Goal: Task Accomplishment & Management: Use online tool/utility

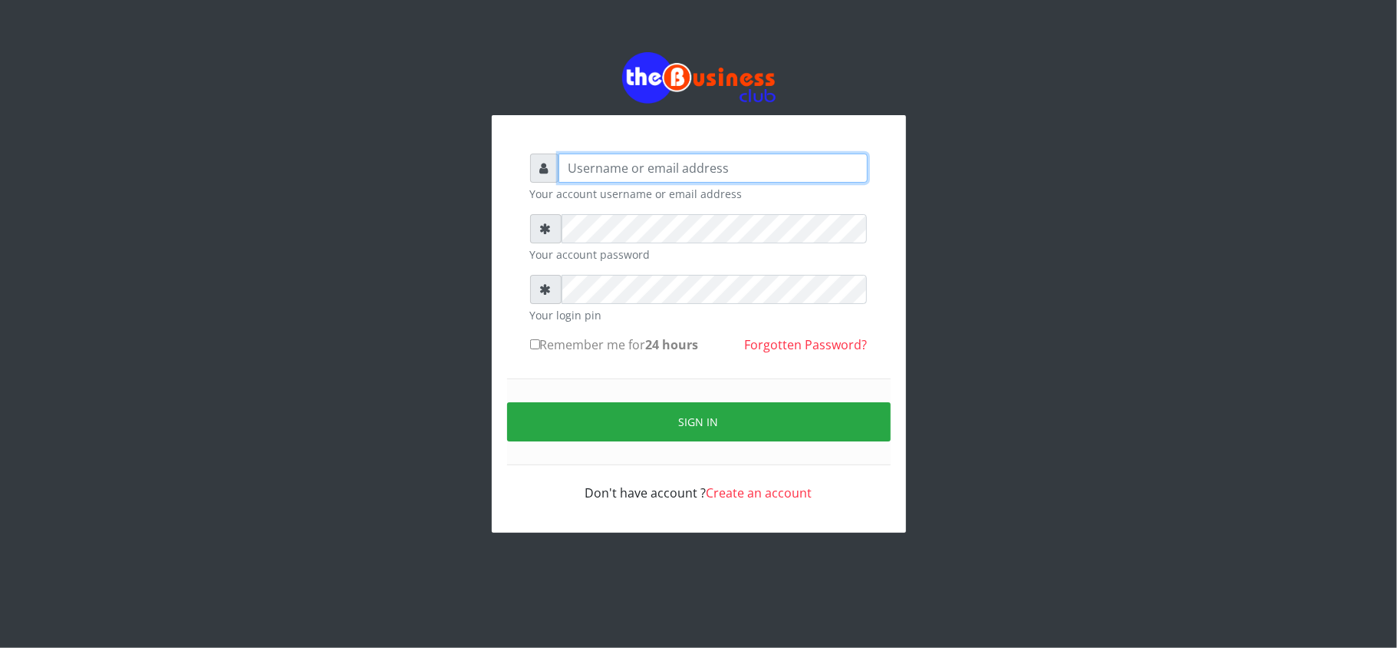
type input "kennyclassy"
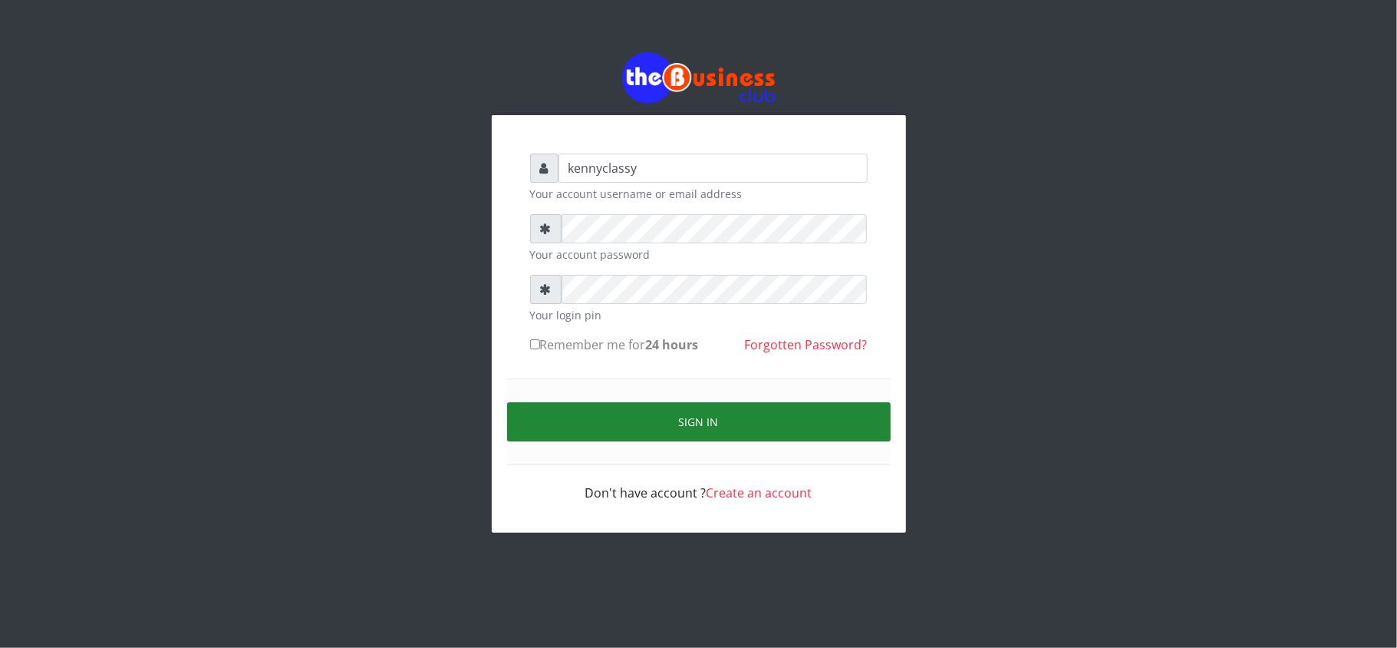
click at [663, 416] on button "Sign in" at bounding box center [699, 421] width 384 height 39
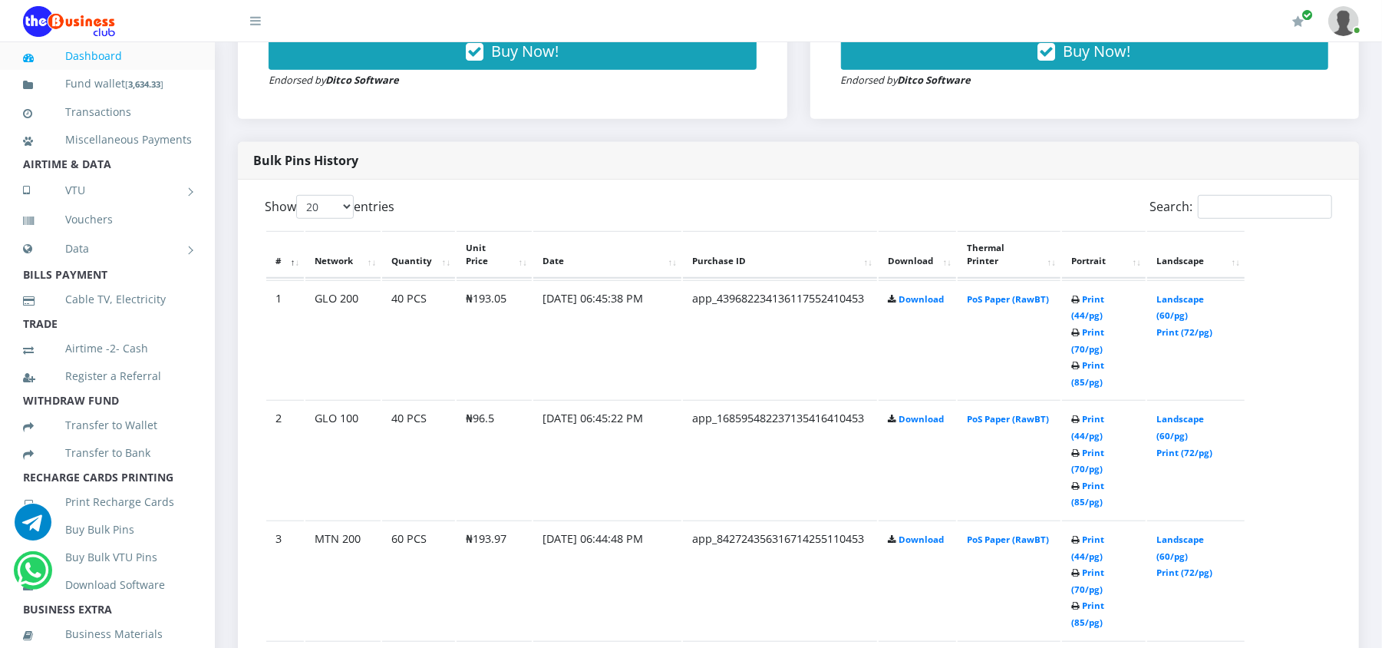
scroll to position [832, 0]
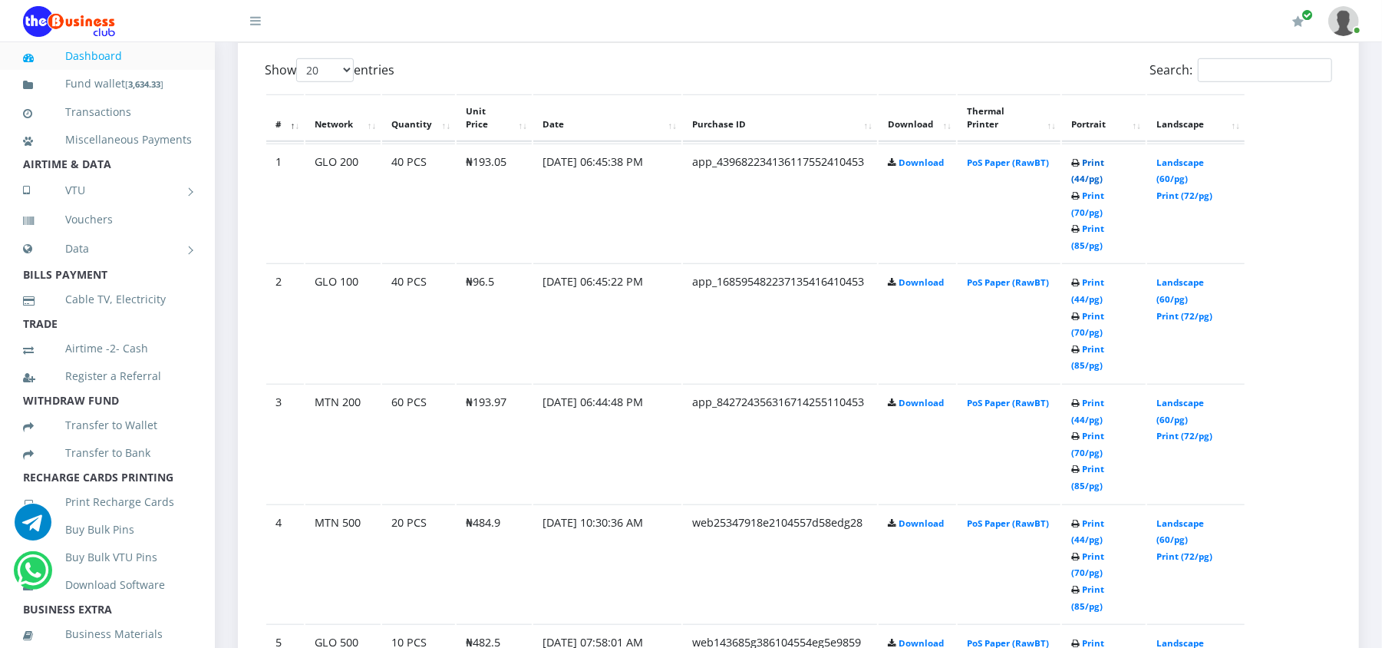
click at [1100, 166] on link "Print (44/pg)" at bounding box center [1087, 171] width 33 height 28
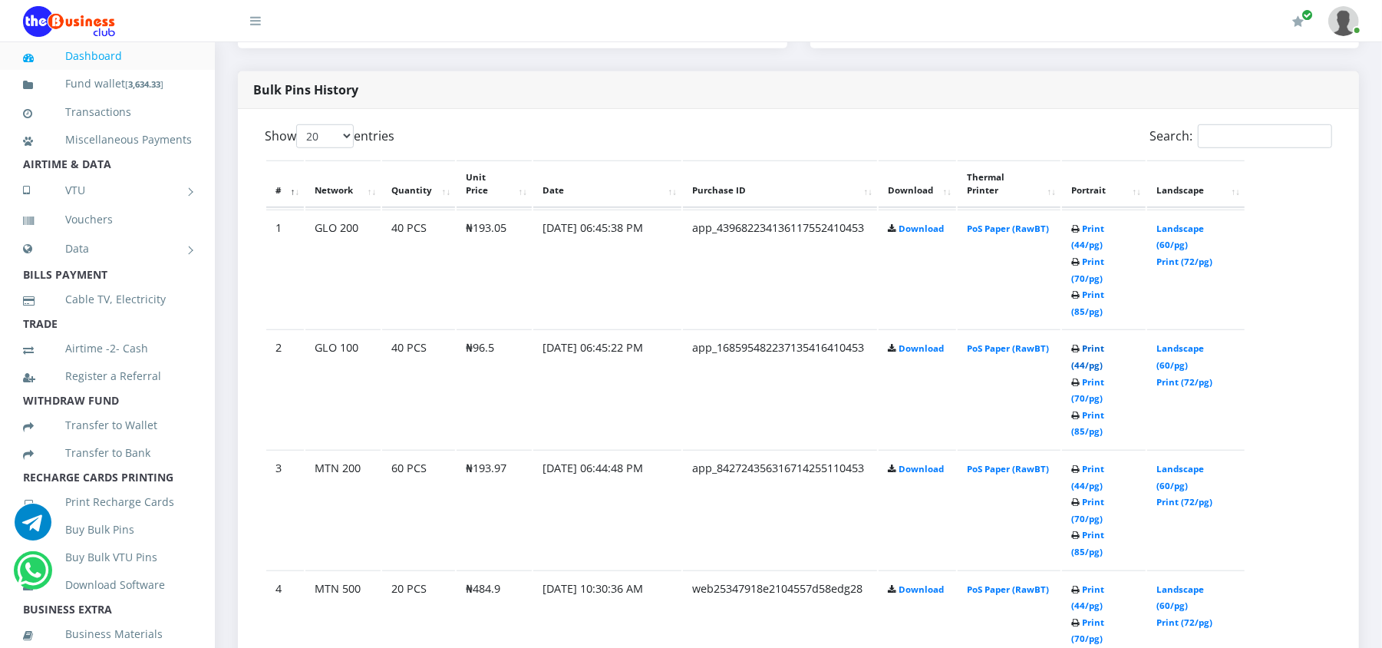
click at [1104, 342] on link "Print (44/pg)" at bounding box center [1087, 356] width 33 height 28
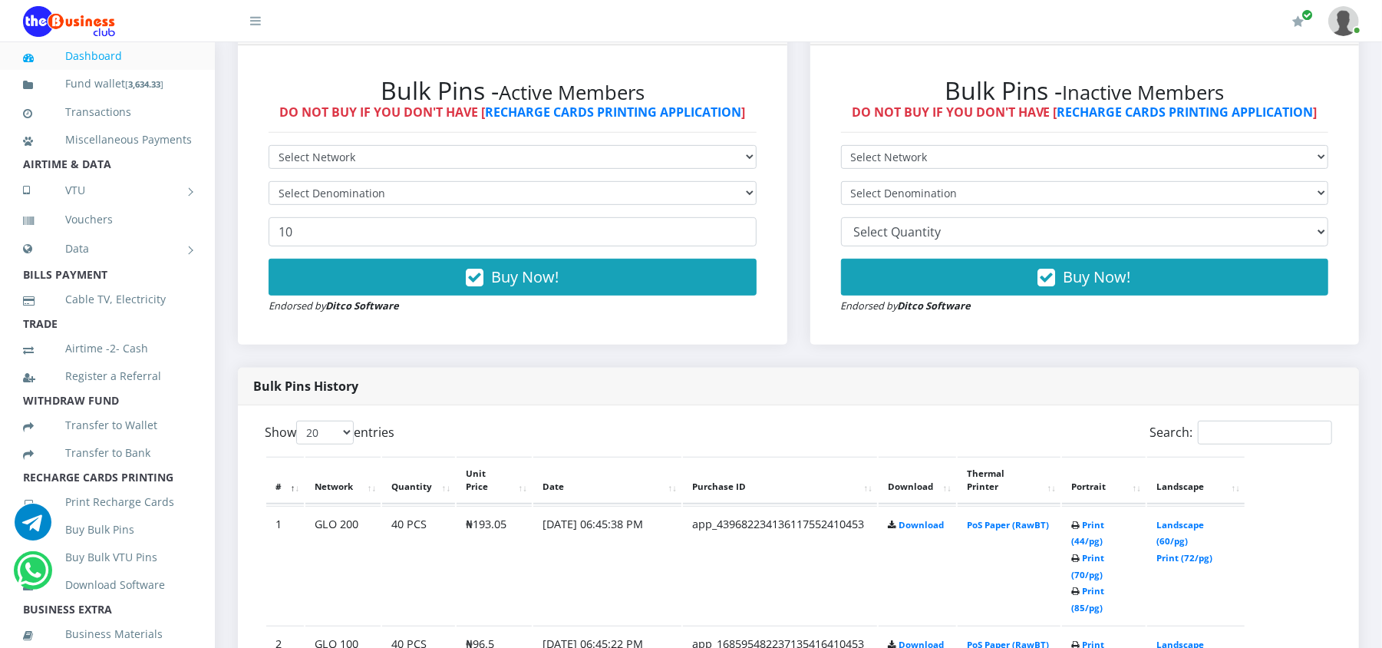
scroll to position [445, 0]
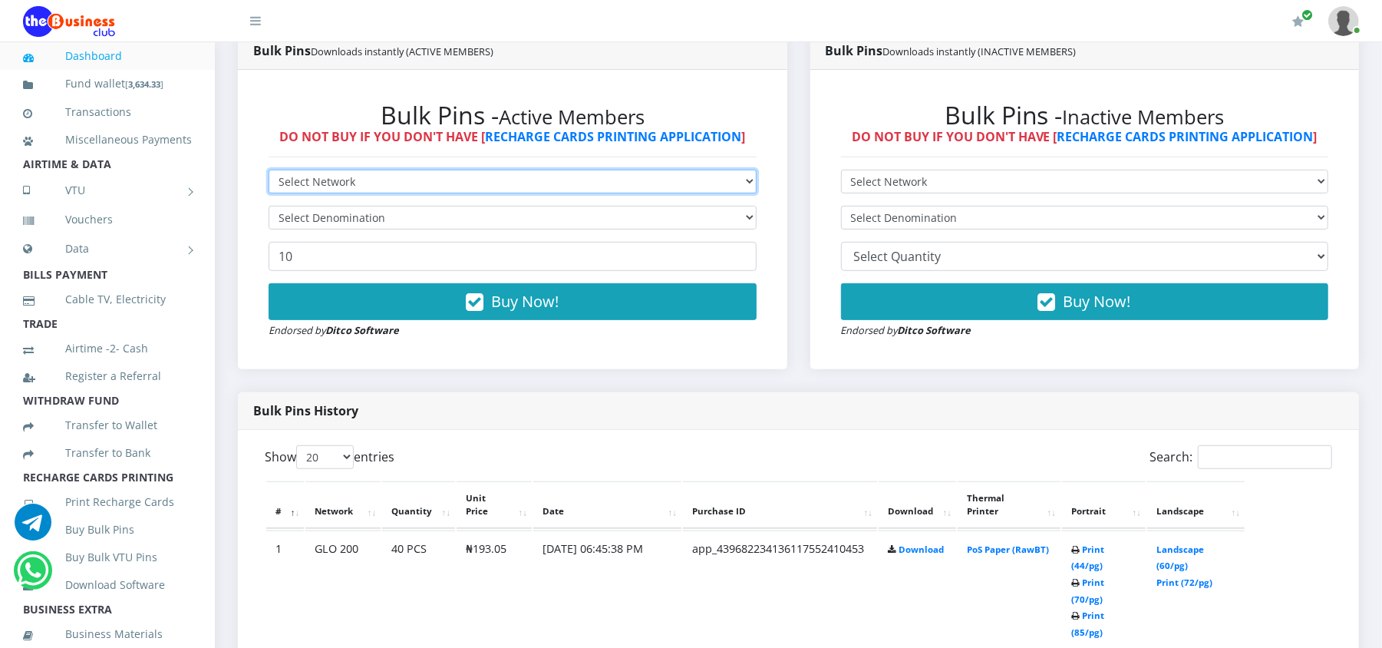
click at [538, 175] on select "Select Network MTN Globacom 9Mobile Airtel" at bounding box center [513, 182] width 488 height 24
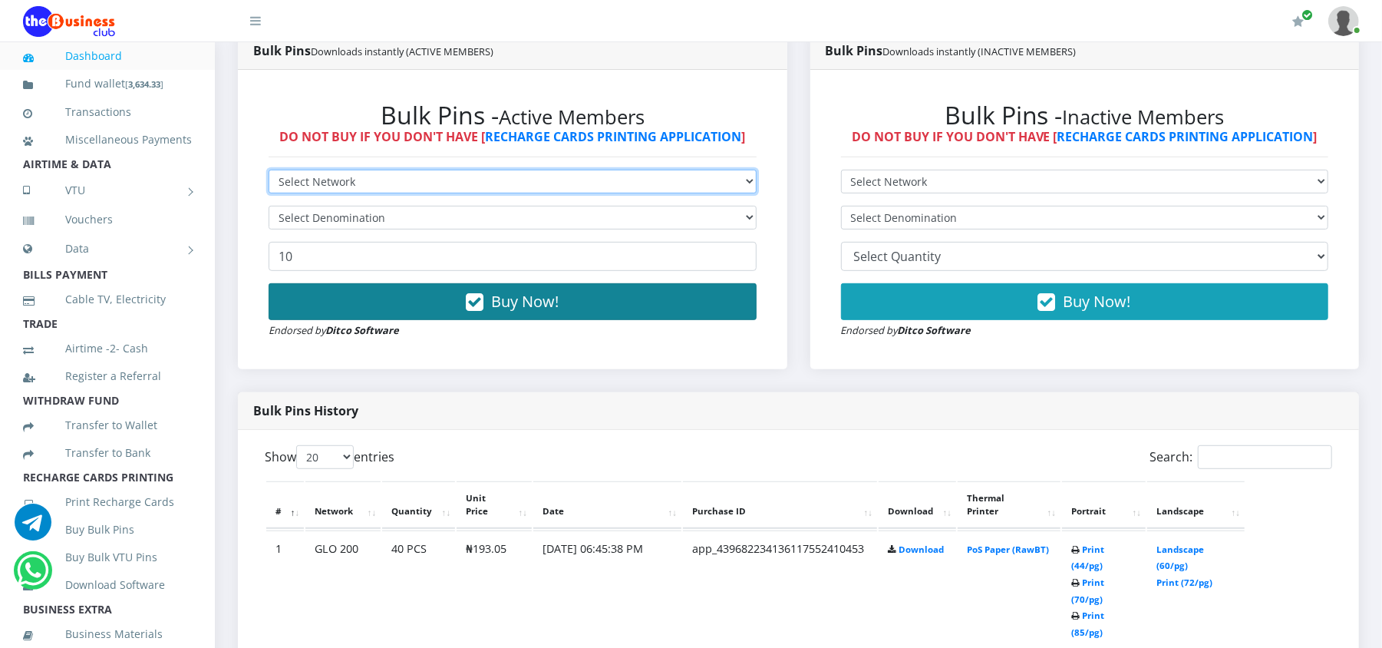
select select "Airtel"
click at [269, 170] on select "Select Network MTN Globacom 9Mobile Airtel" at bounding box center [513, 182] width 488 height 24
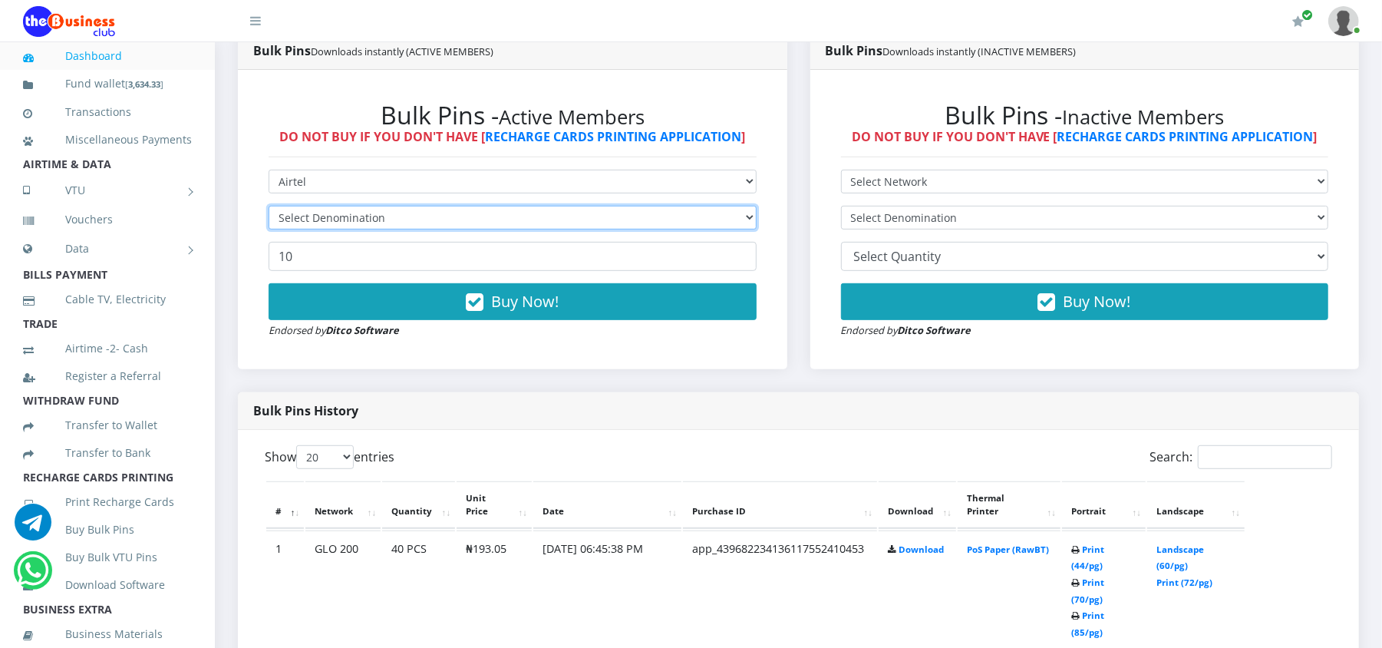
click at [381, 219] on select "Select Denomination" at bounding box center [513, 218] width 488 height 24
click at [381, 219] on select "Select Denomination Airtel NGN100 - ₦96.37 Airtel NGN200 - ₦192.74 Airtel NGN50…" at bounding box center [513, 218] width 488 height 24
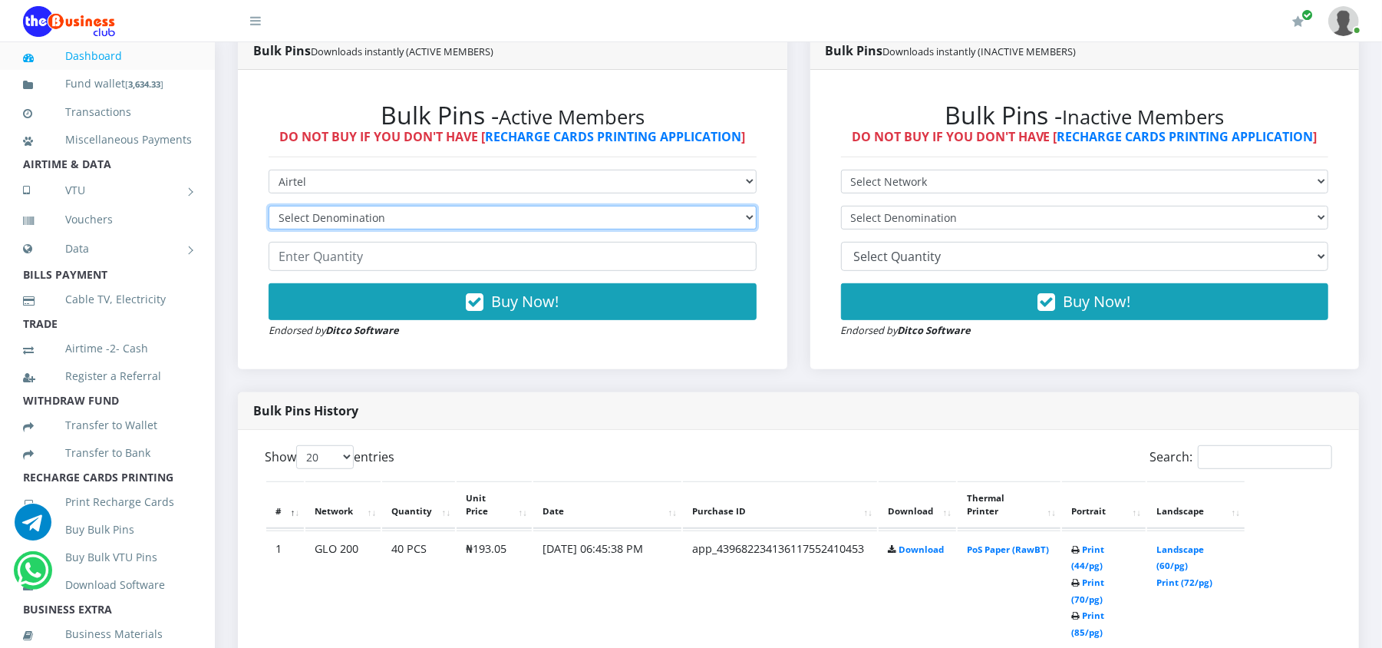
click at [531, 206] on select "Select Denomination Airtel NGN100 - ₦96.37 Airtel NGN200 - ₦192.74 Airtel NGN50…" at bounding box center [513, 218] width 488 height 24
select select "96.37-100"
click at [269, 206] on select "Select Denomination Airtel NGN100 - ₦96.37 Airtel NGN200 - ₦192.74 Airtel NGN50…" at bounding box center [513, 218] width 488 height 24
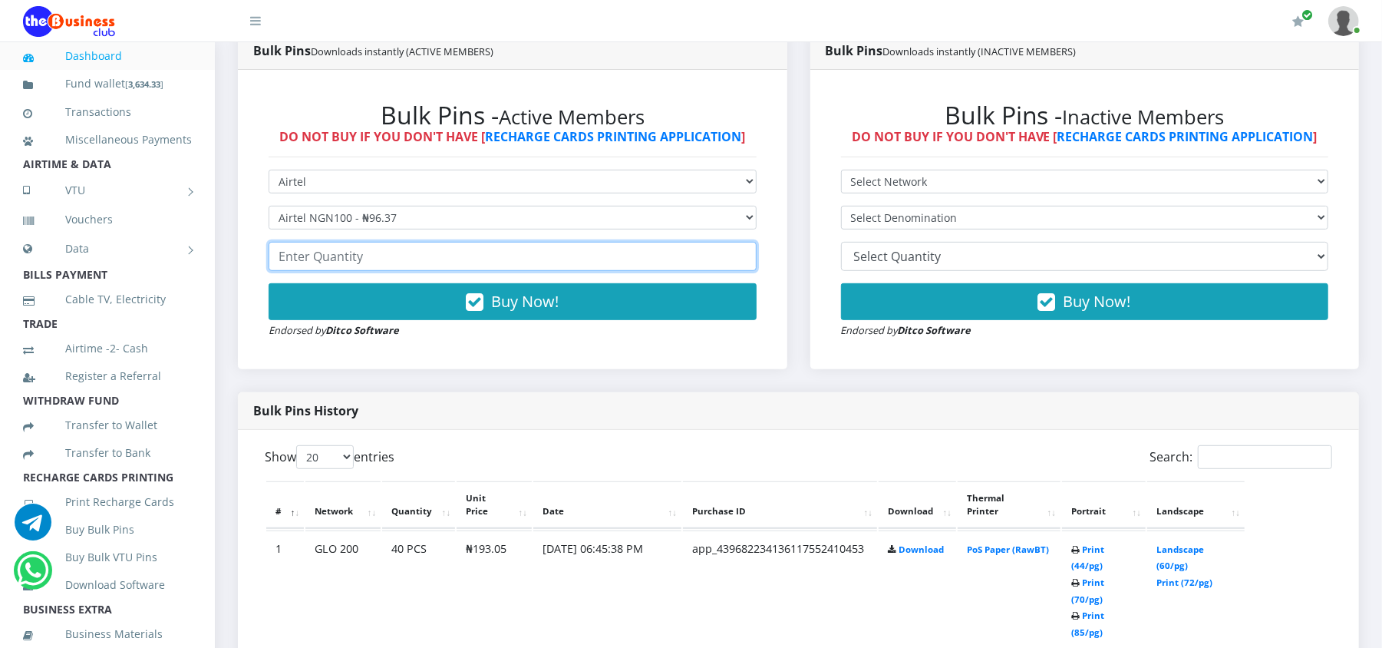
click at [489, 252] on input "number" at bounding box center [513, 256] width 488 height 29
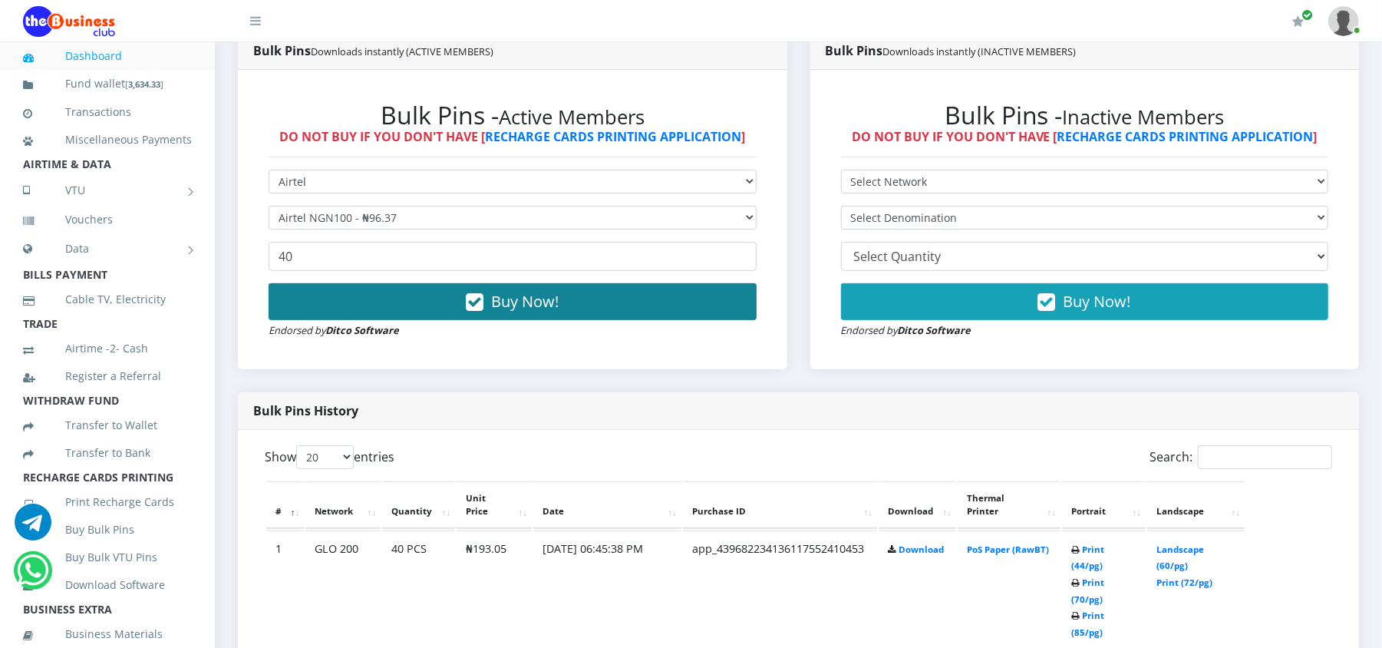
click at [500, 292] on span "Buy Now!" at bounding box center [525, 301] width 68 height 21
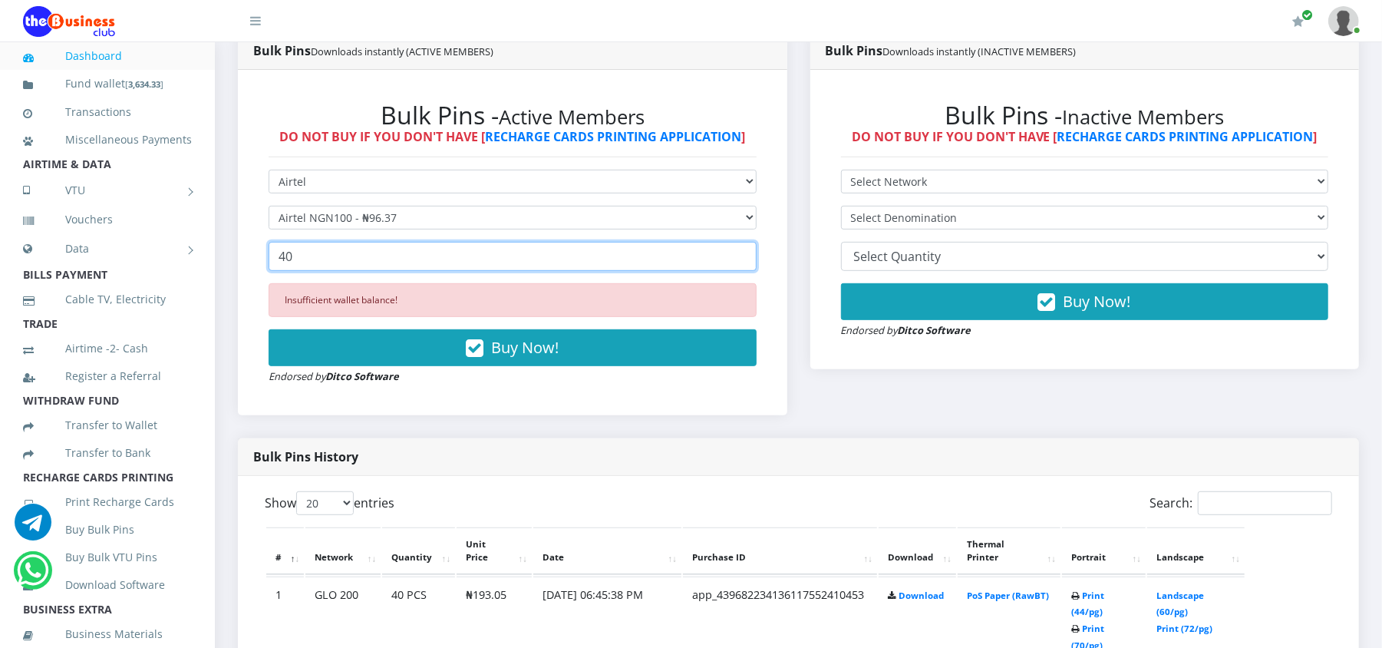
click at [344, 249] on input "40" at bounding box center [513, 256] width 488 height 29
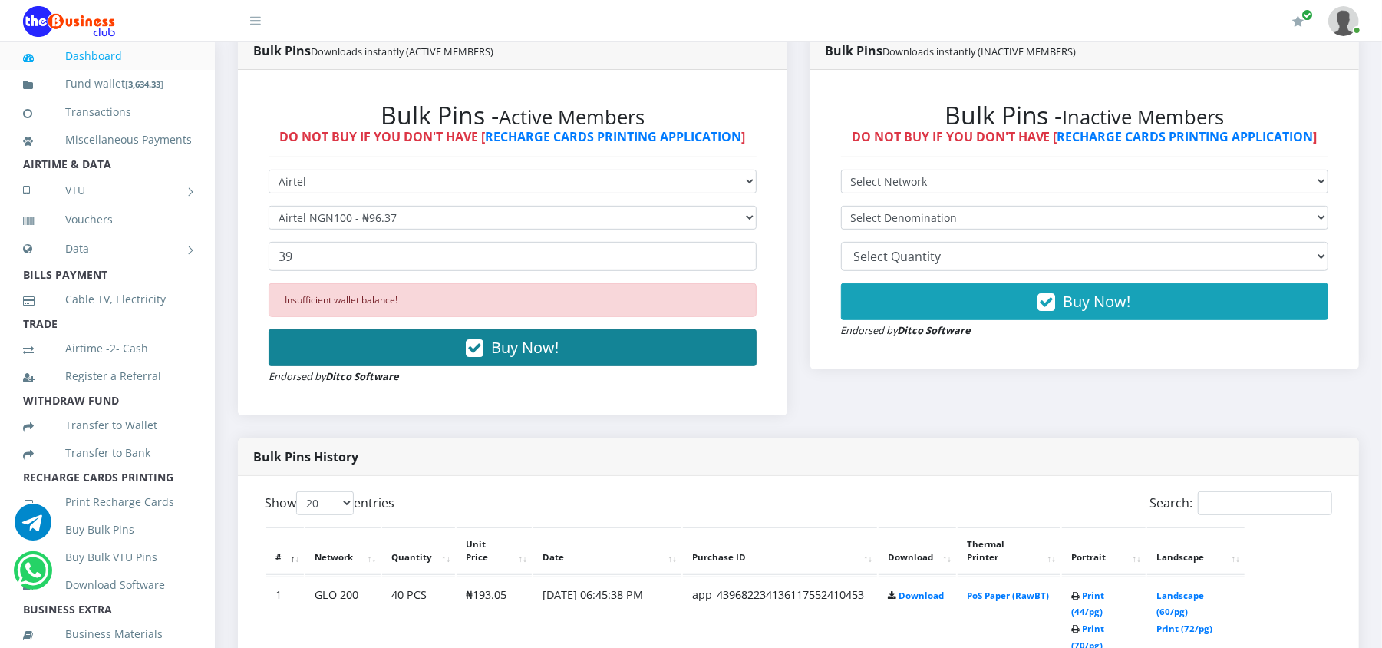
click at [405, 348] on button "Buy Now!" at bounding box center [513, 347] width 488 height 37
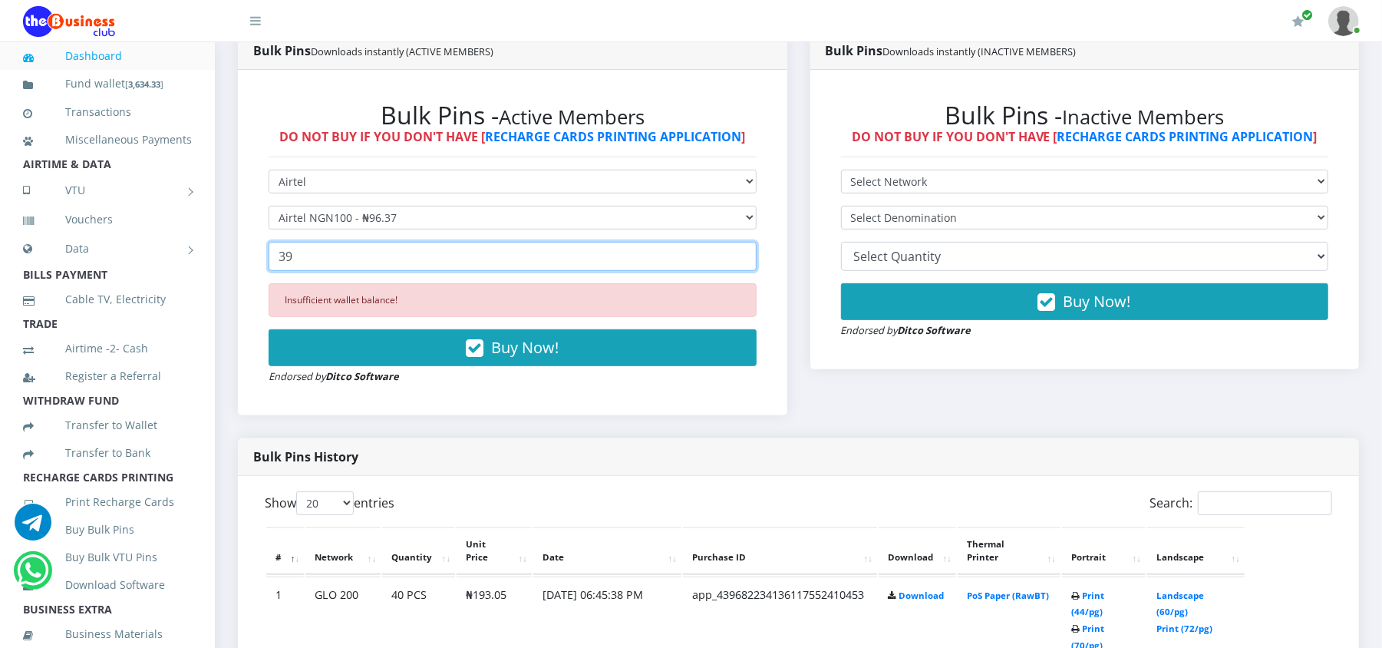
click at [299, 264] on input "39" at bounding box center [513, 256] width 488 height 29
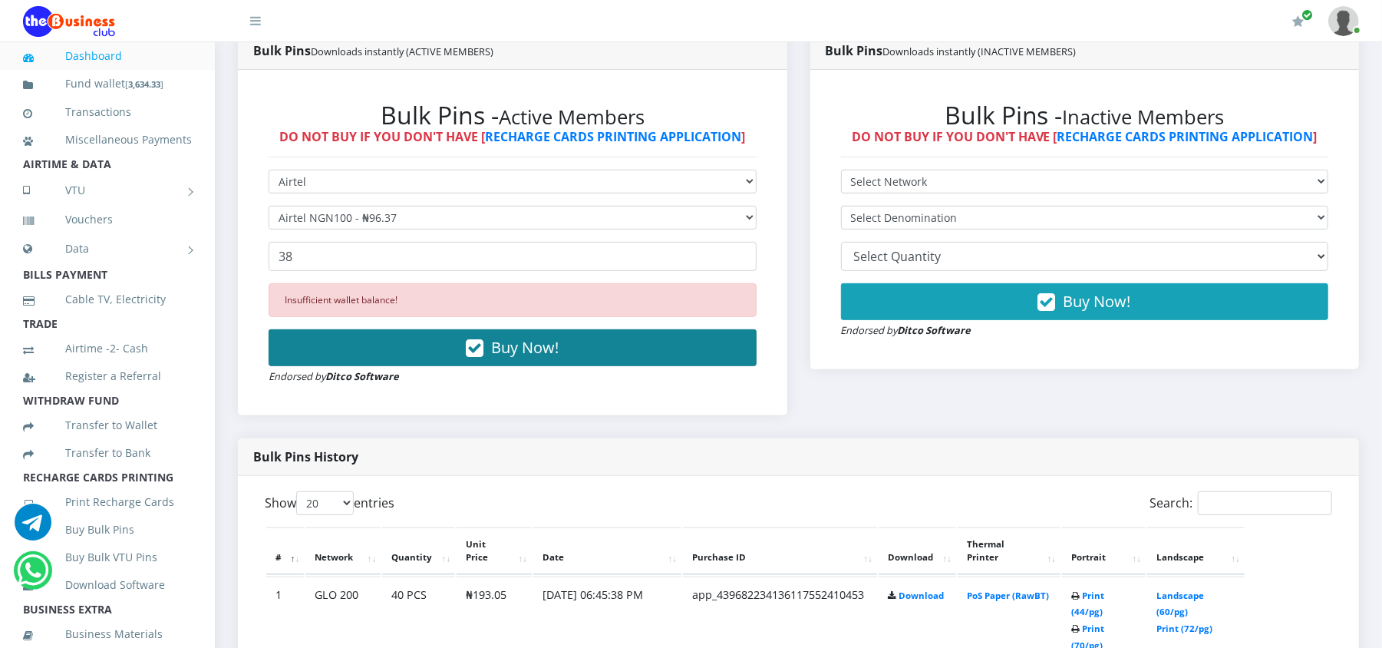
click at [355, 351] on button "Buy Now!" at bounding box center [513, 347] width 488 height 37
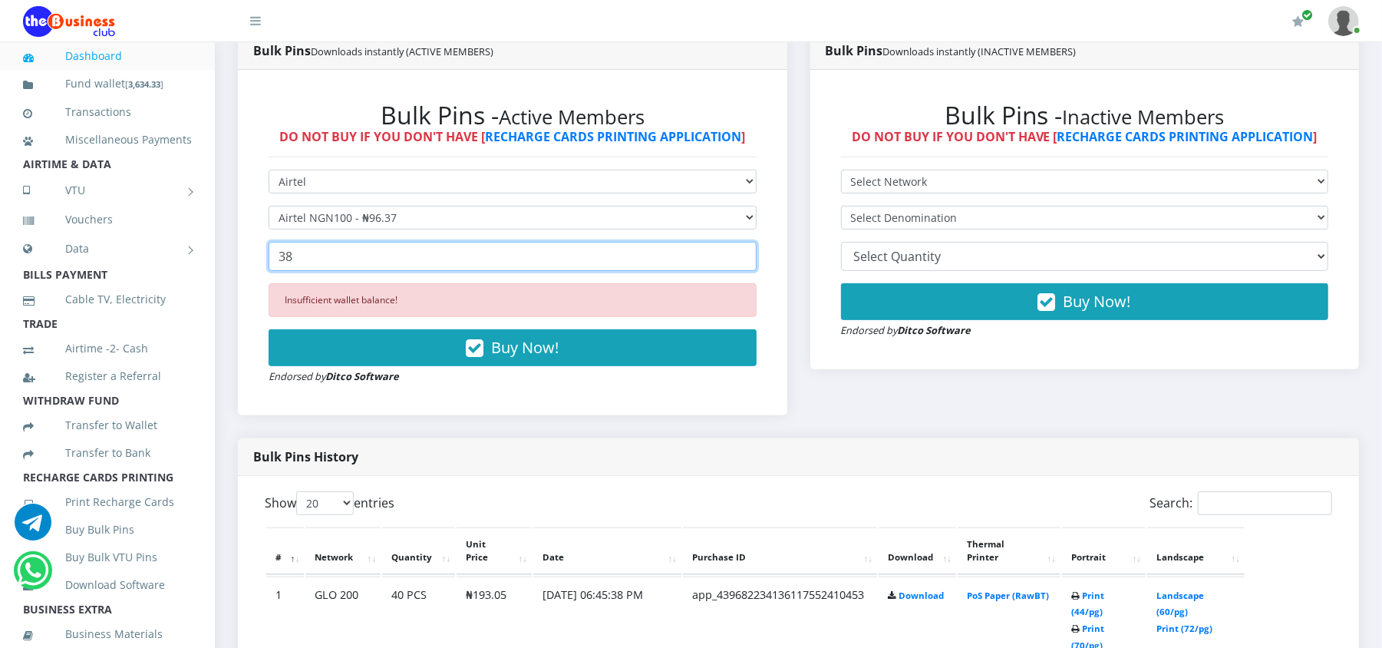
click at [314, 261] on input "38" at bounding box center [513, 256] width 488 height 29
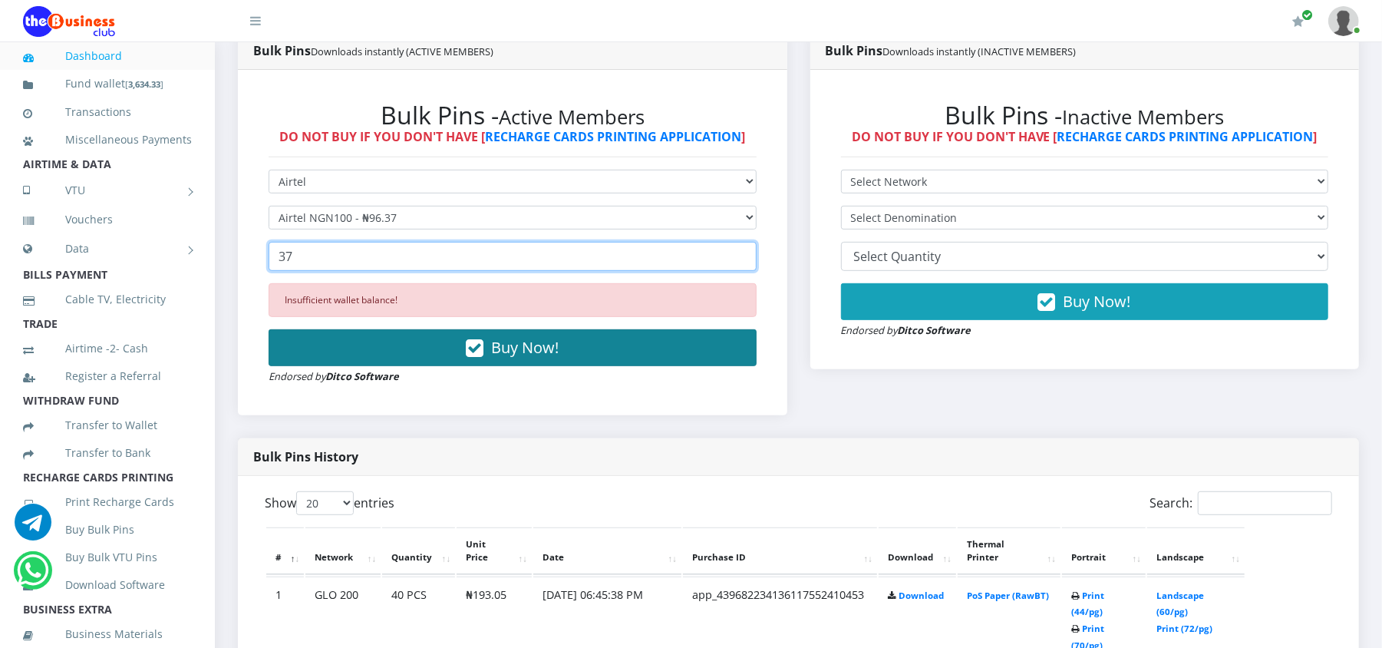
type input "37"
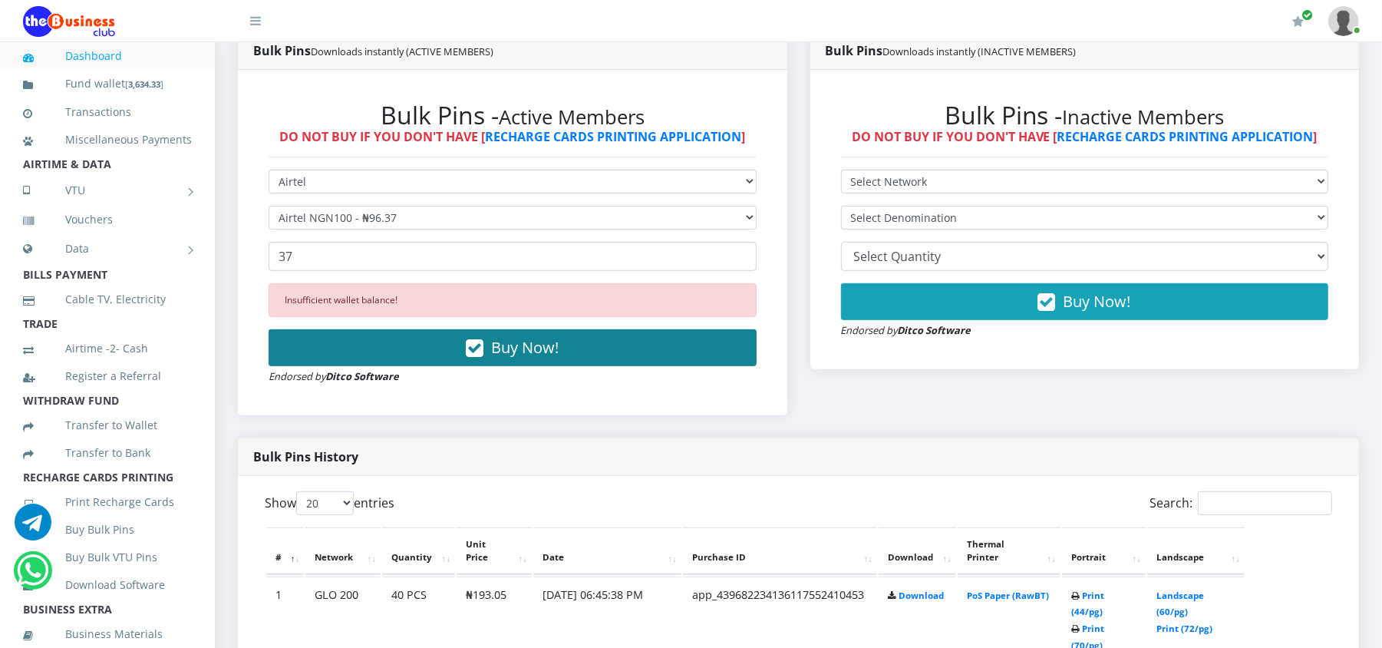
click at [348, 351] on button "Buy Now!" at bounding box center [513, 347] width 488 height 37
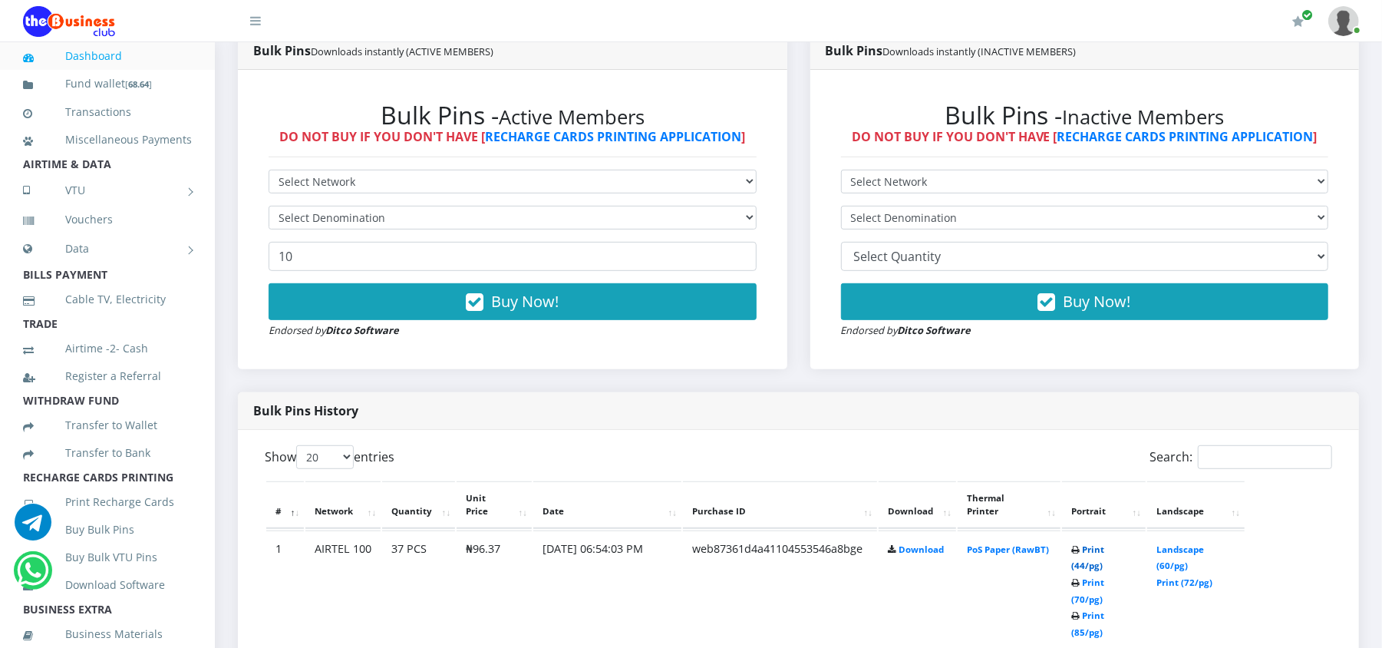
click at [1097, 545] on link "Print (44/pg)" at bounding box center [1087, 557] width 33 height 28
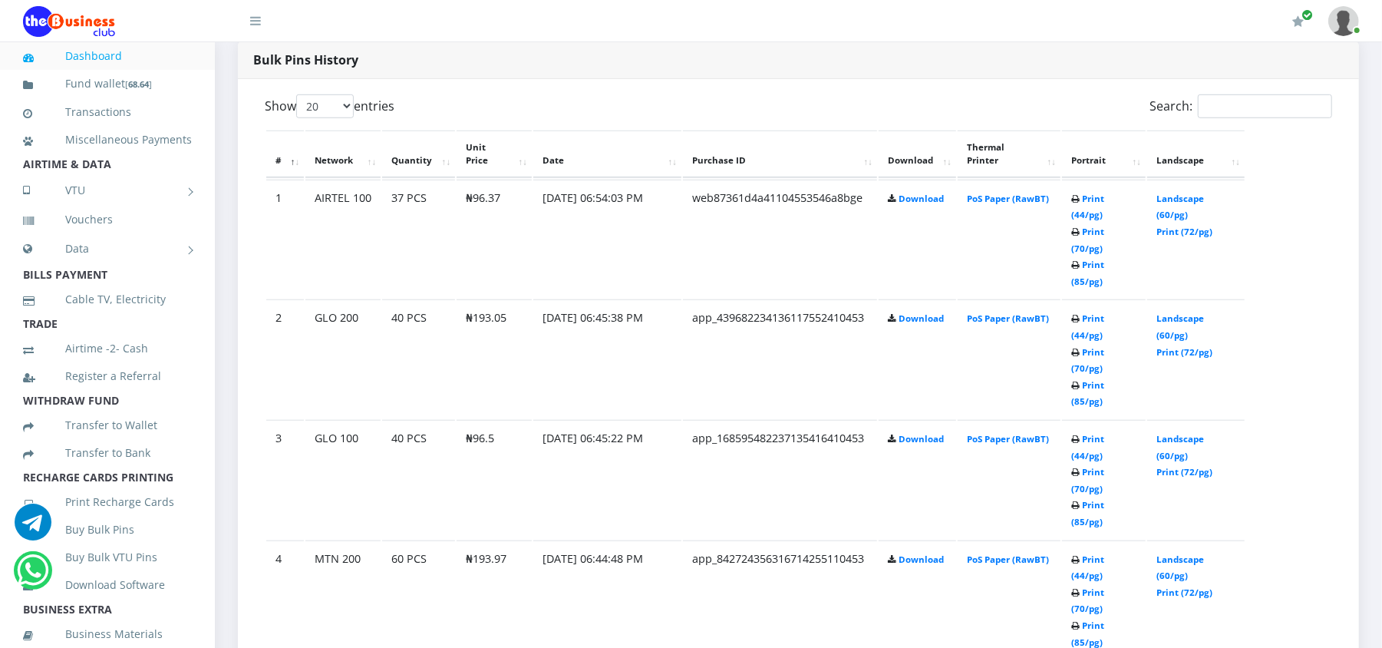
scroll to position [813, 0]
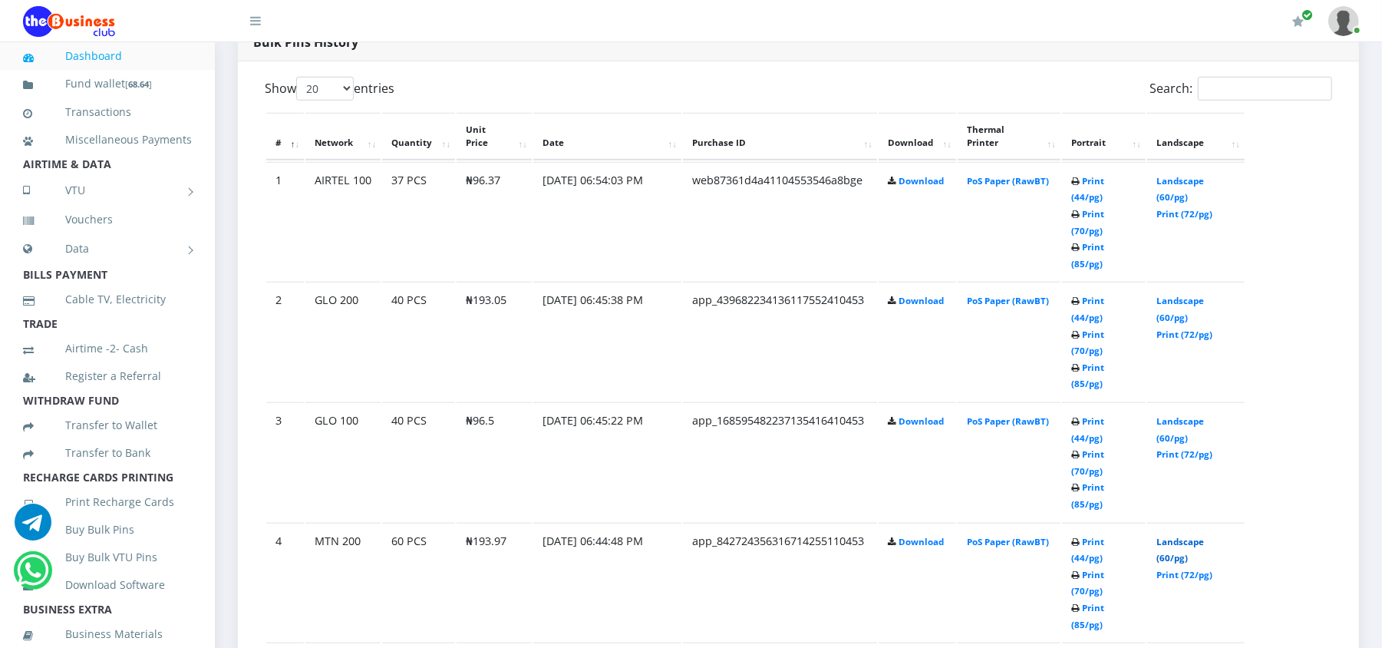
click at [1179, 536] on link "Landscape (60/pg)" at bounding box center [1180, 550] width 48 height 28
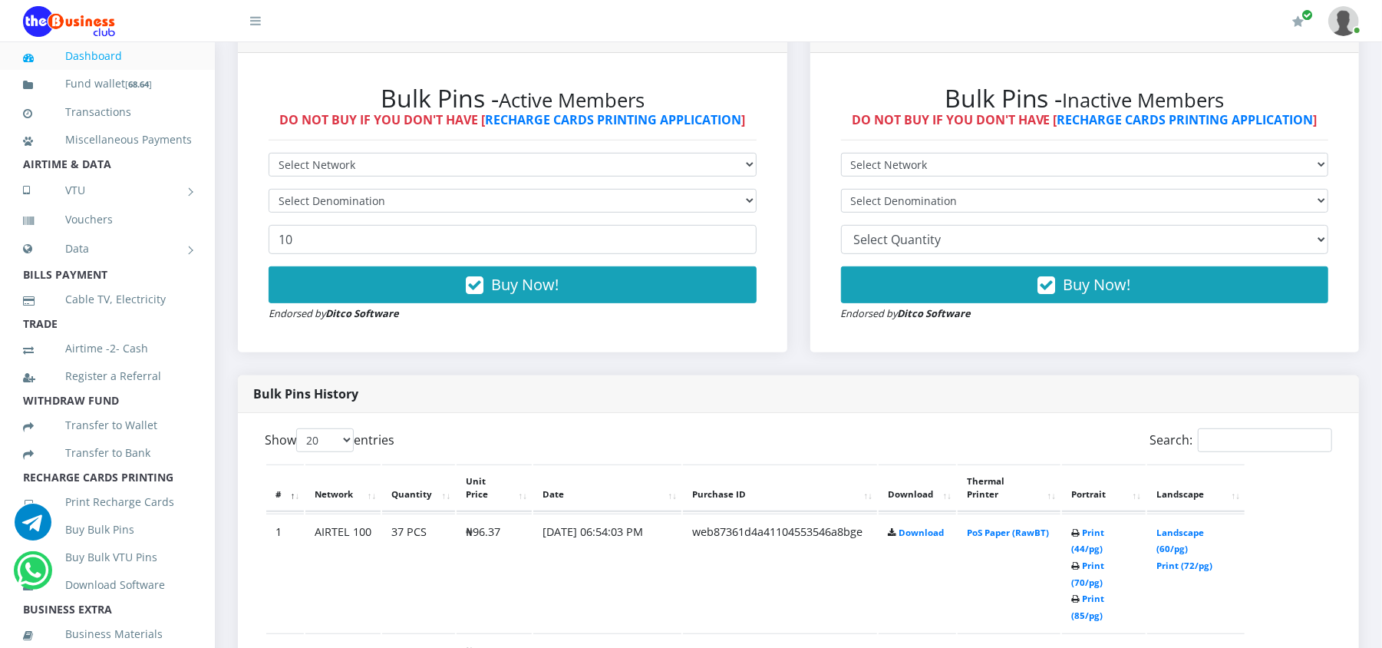
scroll to position [448, 0]
